Goal: Complete application form

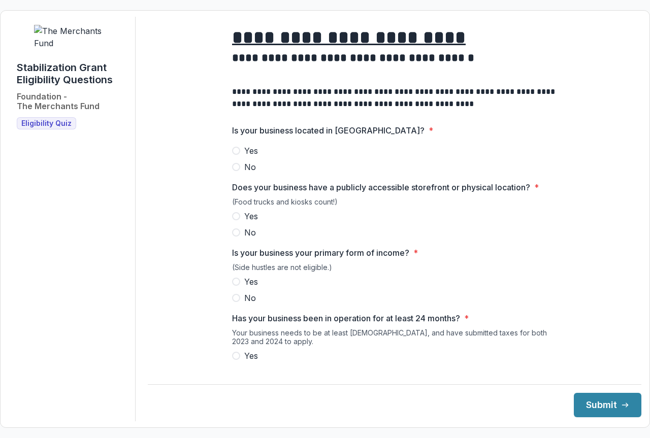
click at [232, 155] on span at bounding box center [236, 151] width 8 height 8
click at [232, 220] on span at bounding box center [236, 216] width 8 height 8
click at [232, 286] on span at bounding box center [236, 282] width 8 height 8
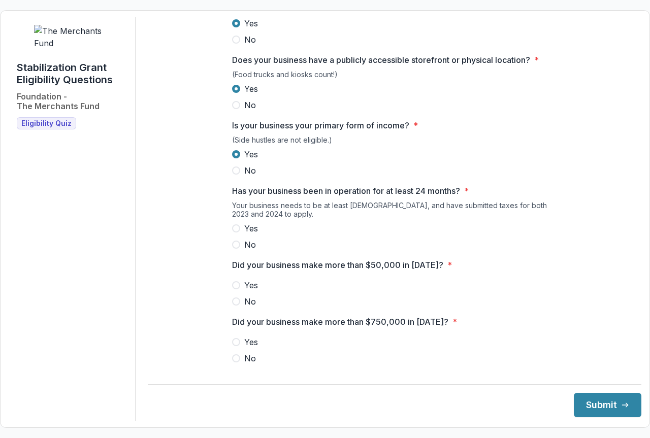
scroll to position [203, 0]
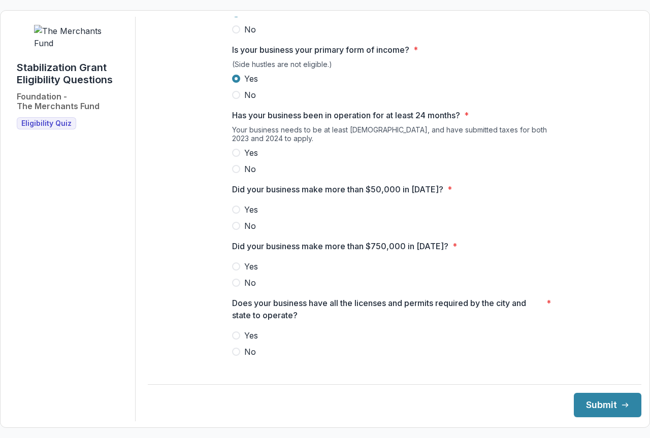
click at [232, 157] on span at bounding box center [236, 153] width 8 height 8
click at [232, 214] on span at bounding box center [236, 210] width 8 height 8
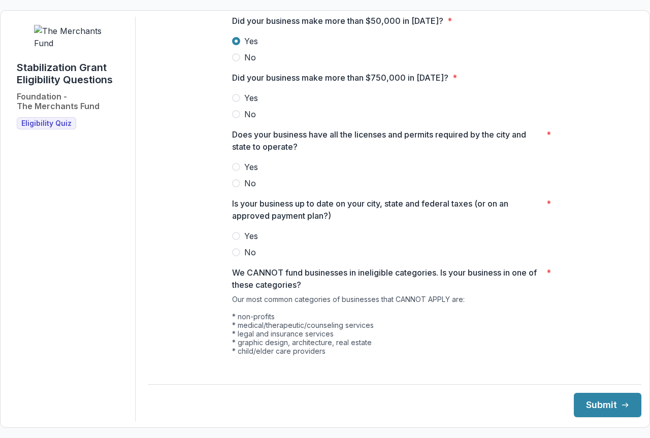
scroll to position [406, 0]
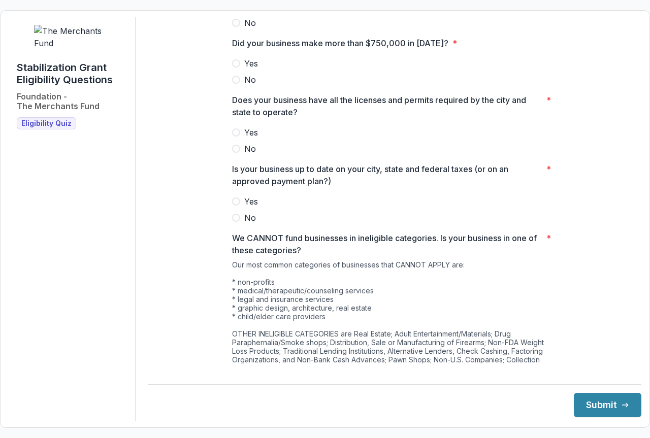
click at [232, 84] on span at bounding box center [236, 80] width 8 height 8
click at [232, 137] on span at bounding box center [236, 133] width 8 height 8
click at [232, 206] on span at bounding box center [236, 202] width 8 height 8
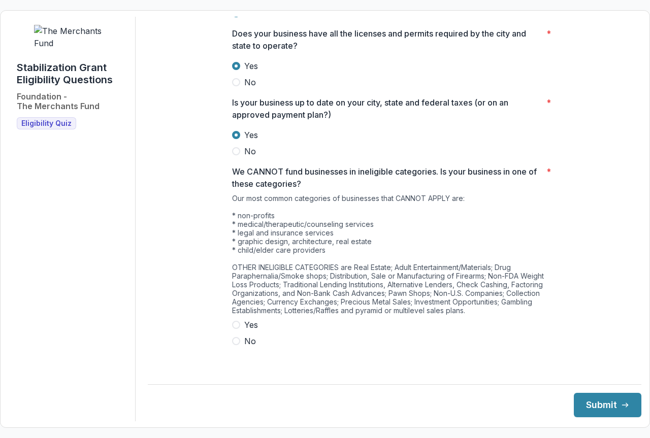
scroll to position [206, 0]
